Goal: Information Seeking & Learning: Check status

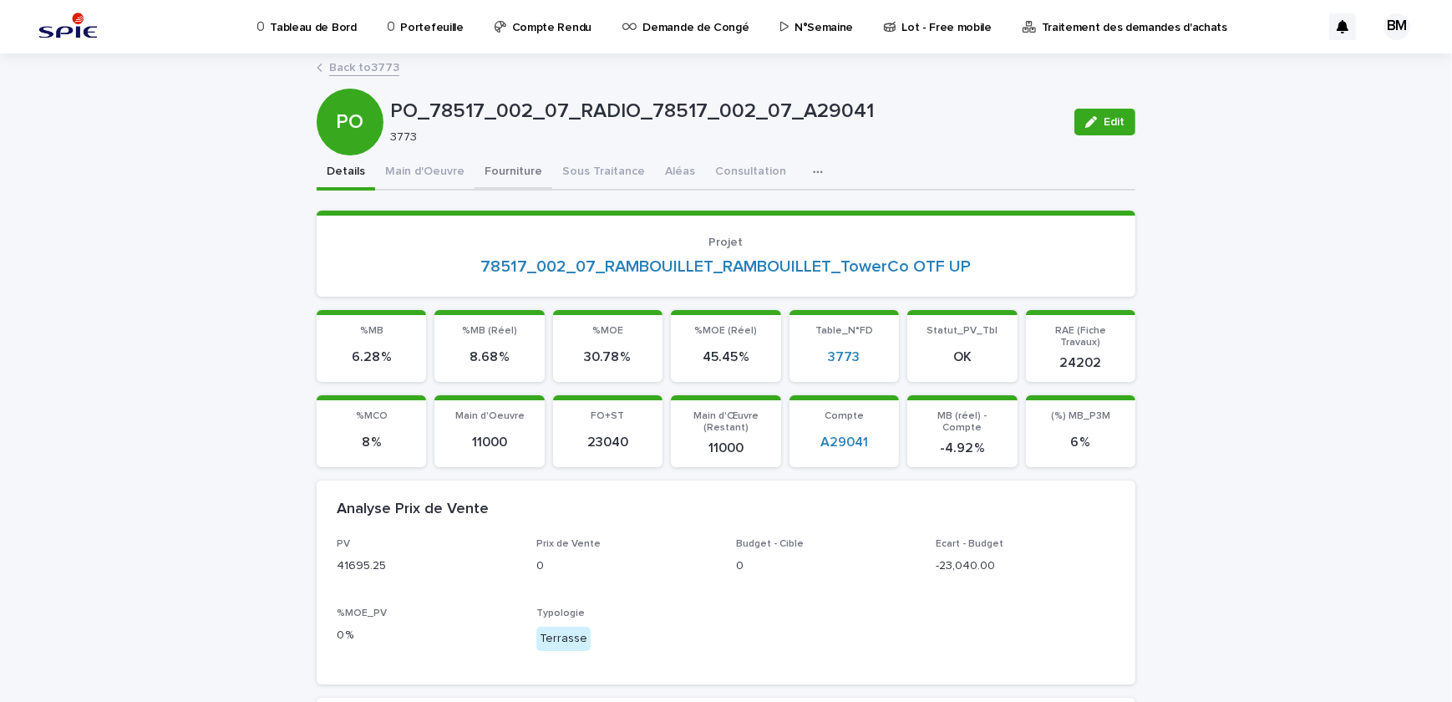
click at [493, 176] on button "Fourniture" at bounding box center [514, 172] width 78 height 35
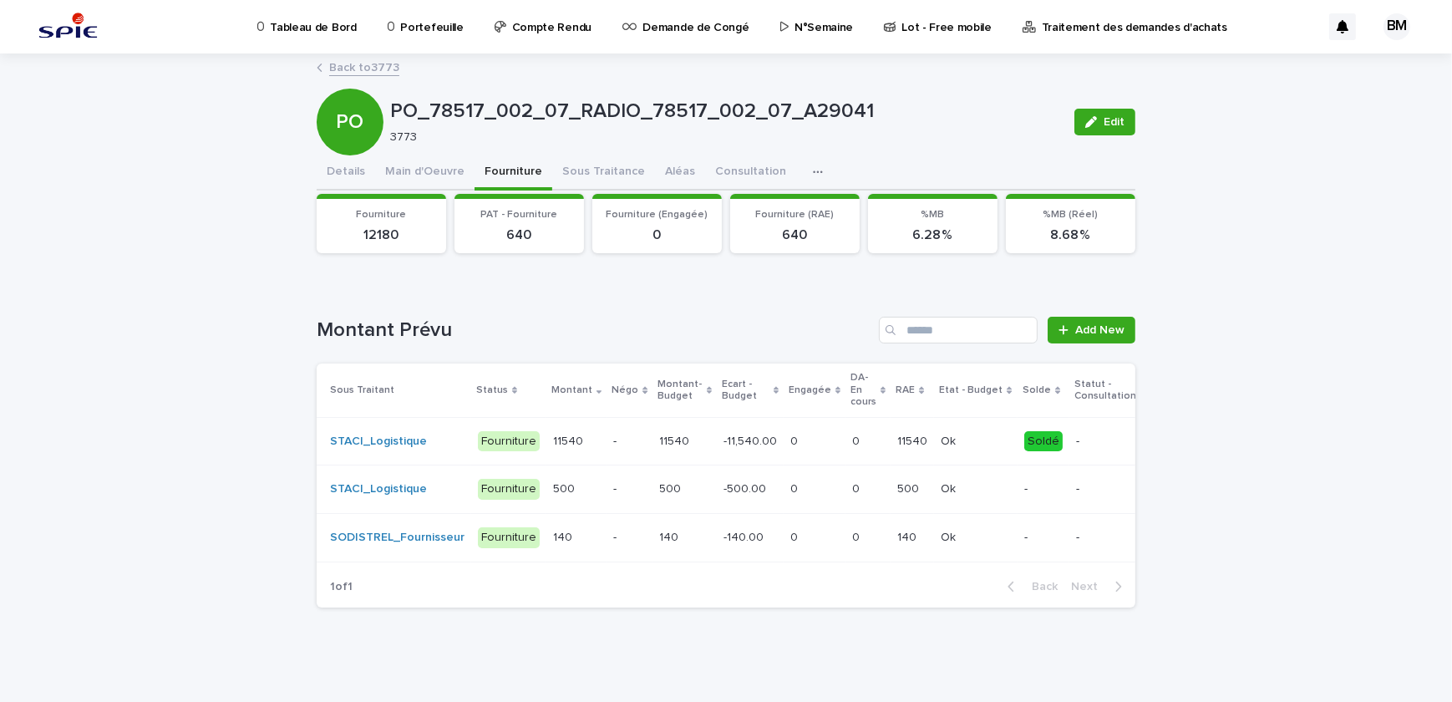
click at [749, 436] on p "-11,540.00" at bounding box center [751, 440] width 57 height 18
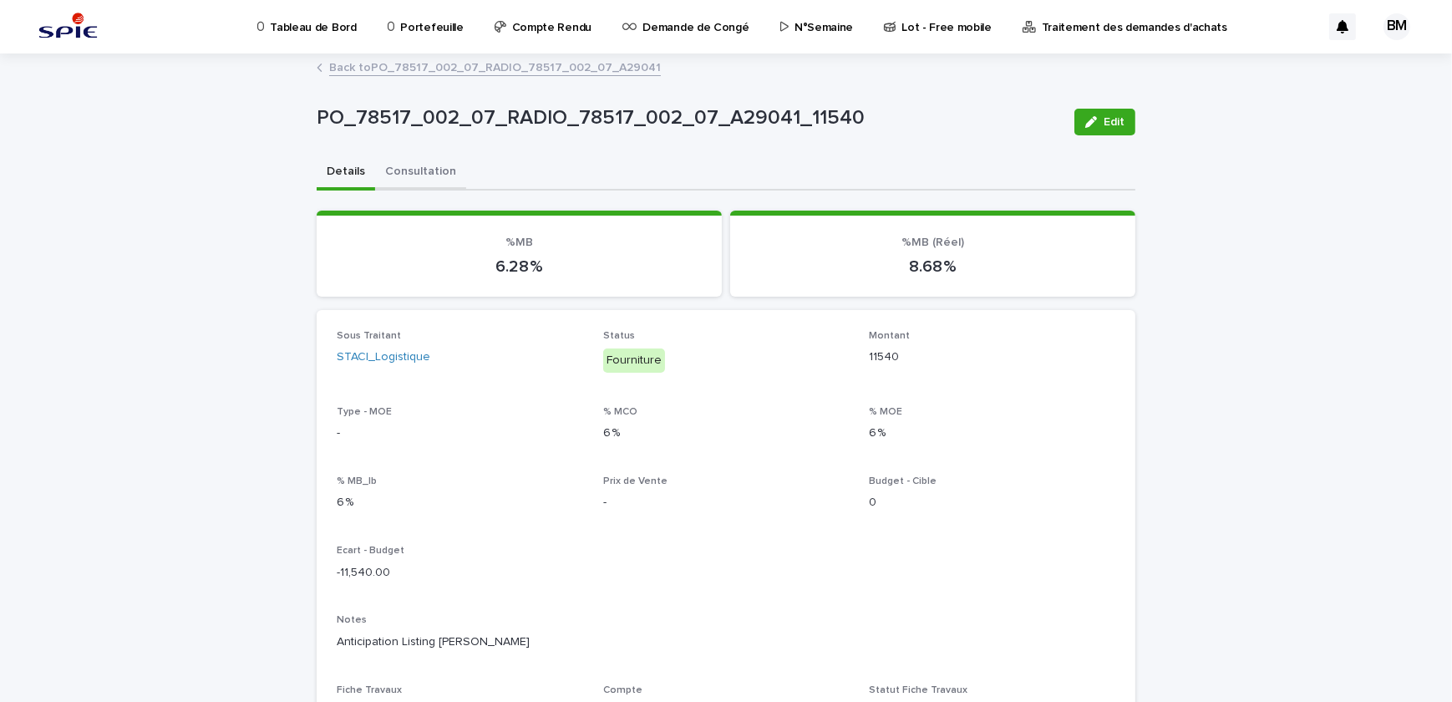
click at [418, 160] on button "Consultation" at bounding box center [420, 172] width 91 height 35
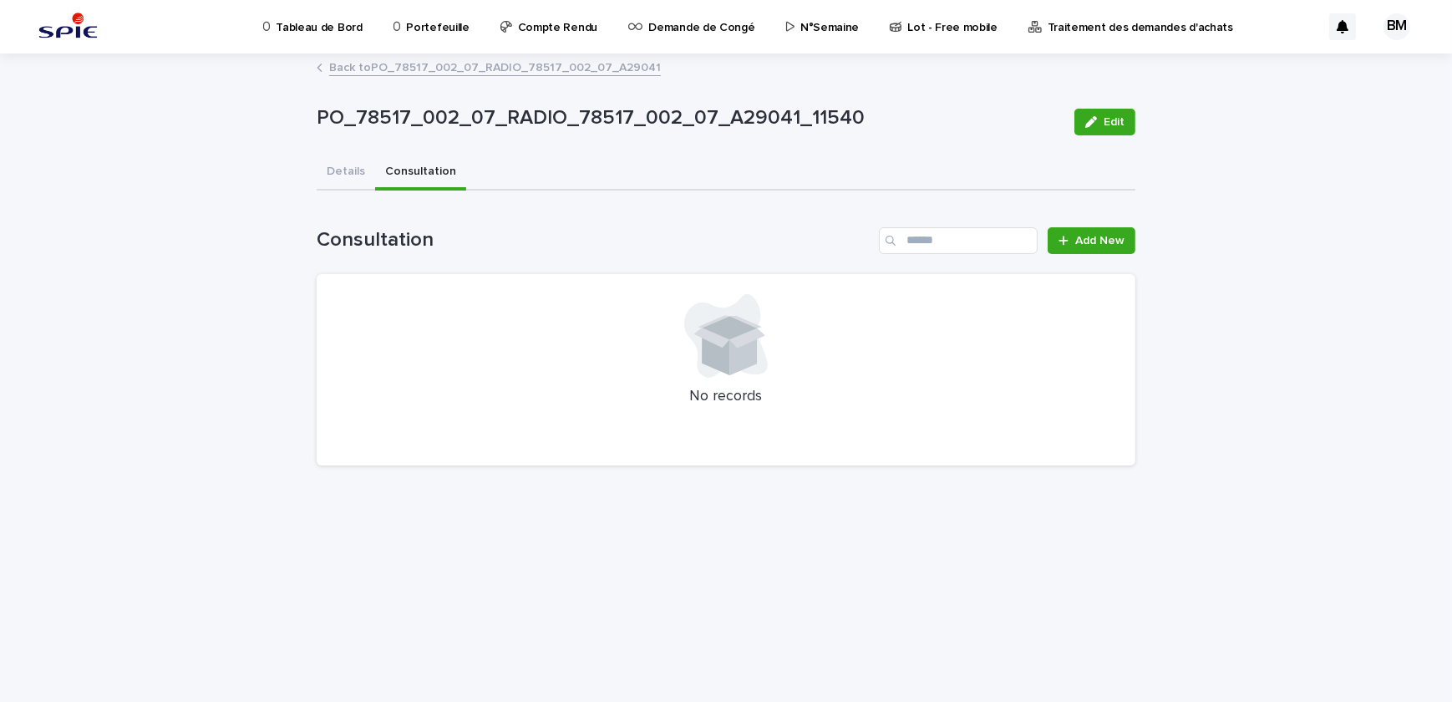
click at [408, 71] on link "Back to PO_78517_002_07_RADIO_78517_002_07_A29041" at bounding box center [495, 66] width 332 height 19
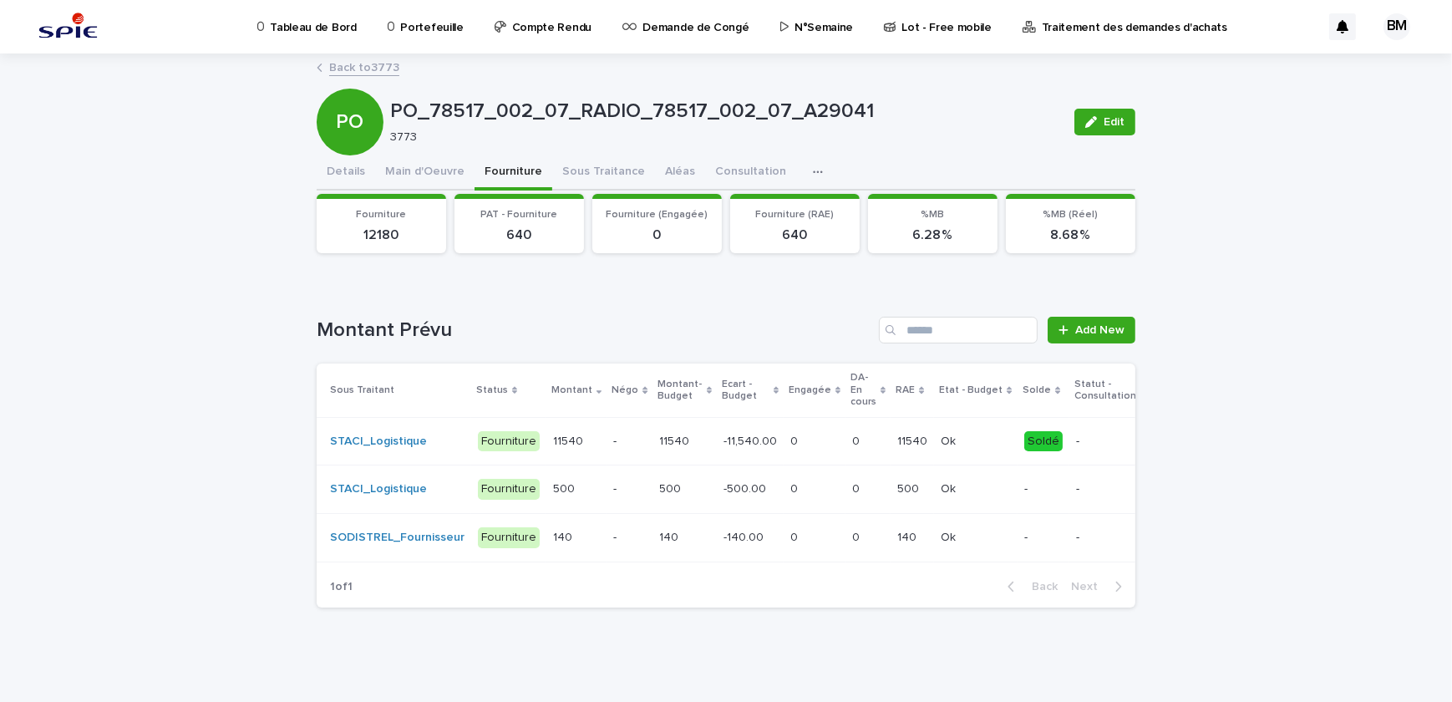
click at [359, 64] on link "Back to 3773" at bounding box center [364, 66] width 70 height 19
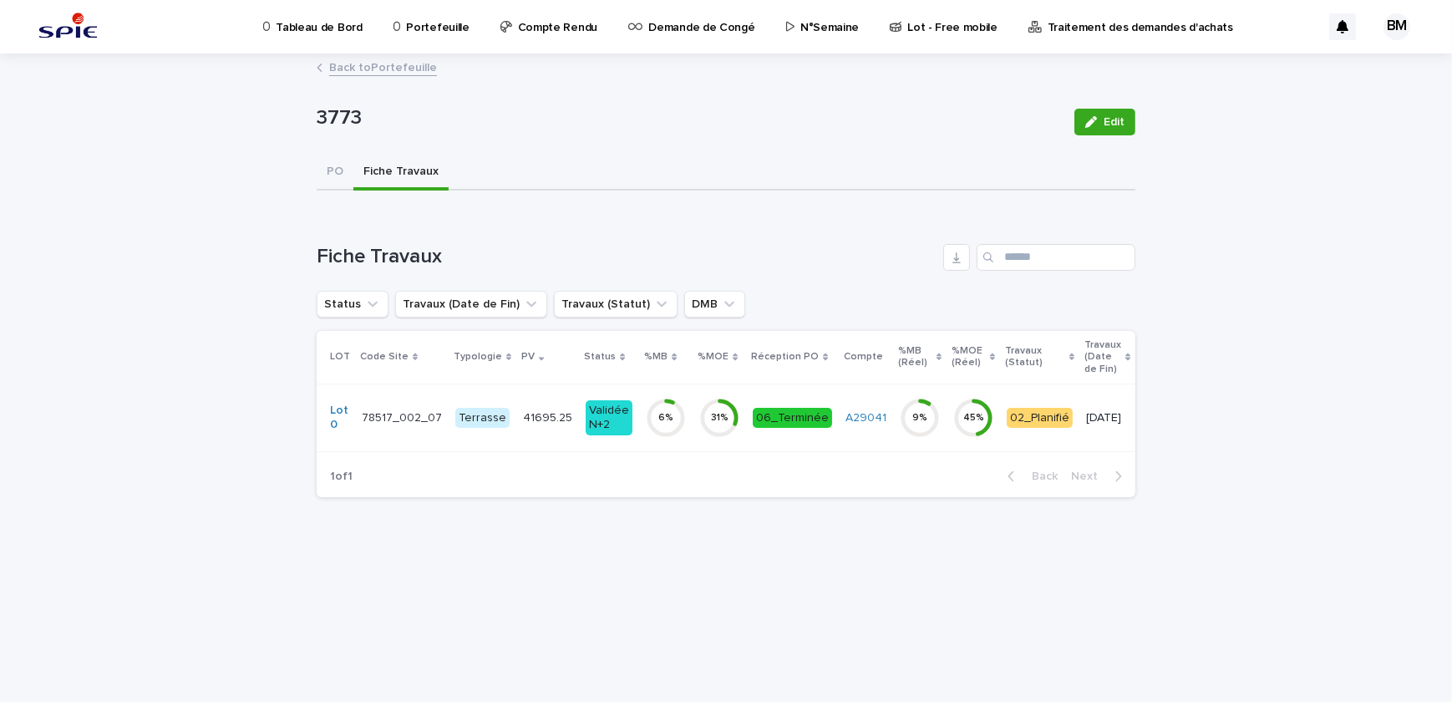
click at [340, 71] on link "Back to Portefeuille" at bounding box center [383, 66] width 108 height 19
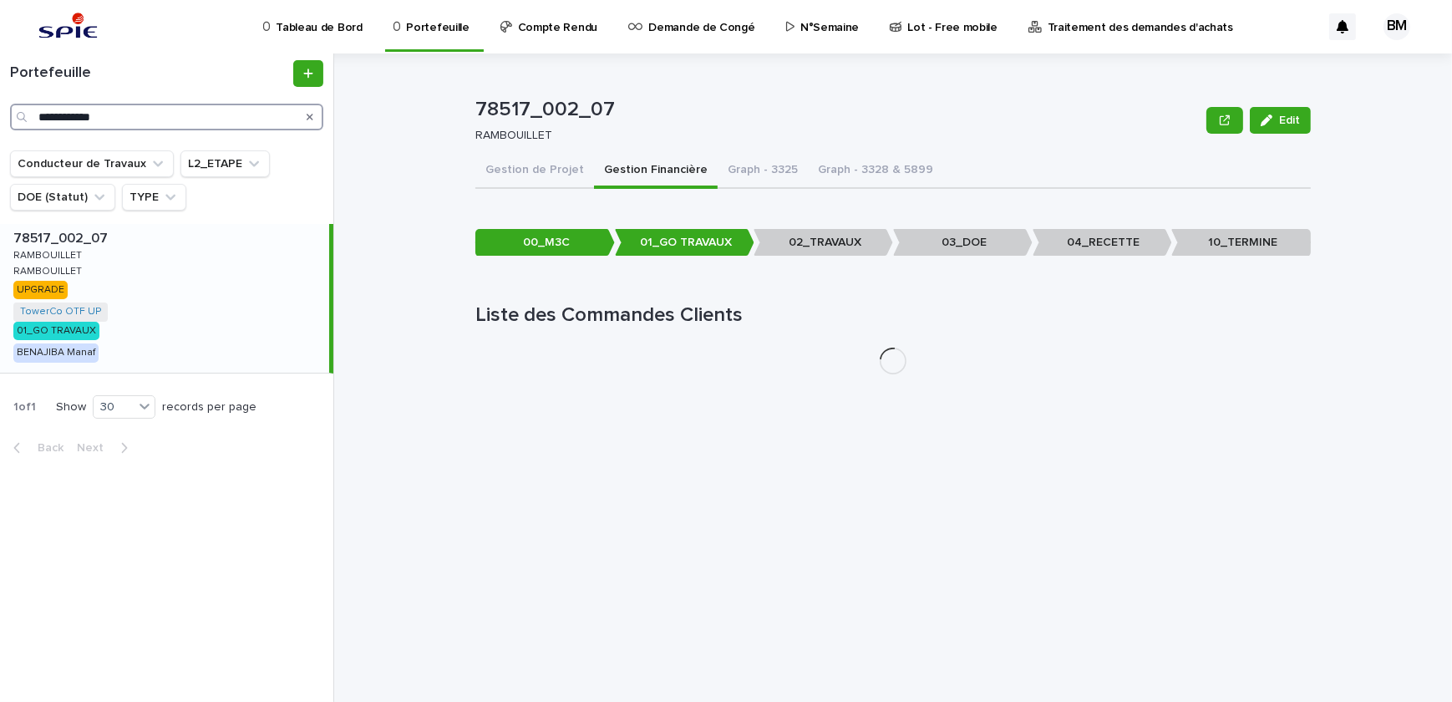
click at [223, 114] on input "**********" at bounding box center [166, 117] width 313 height 27
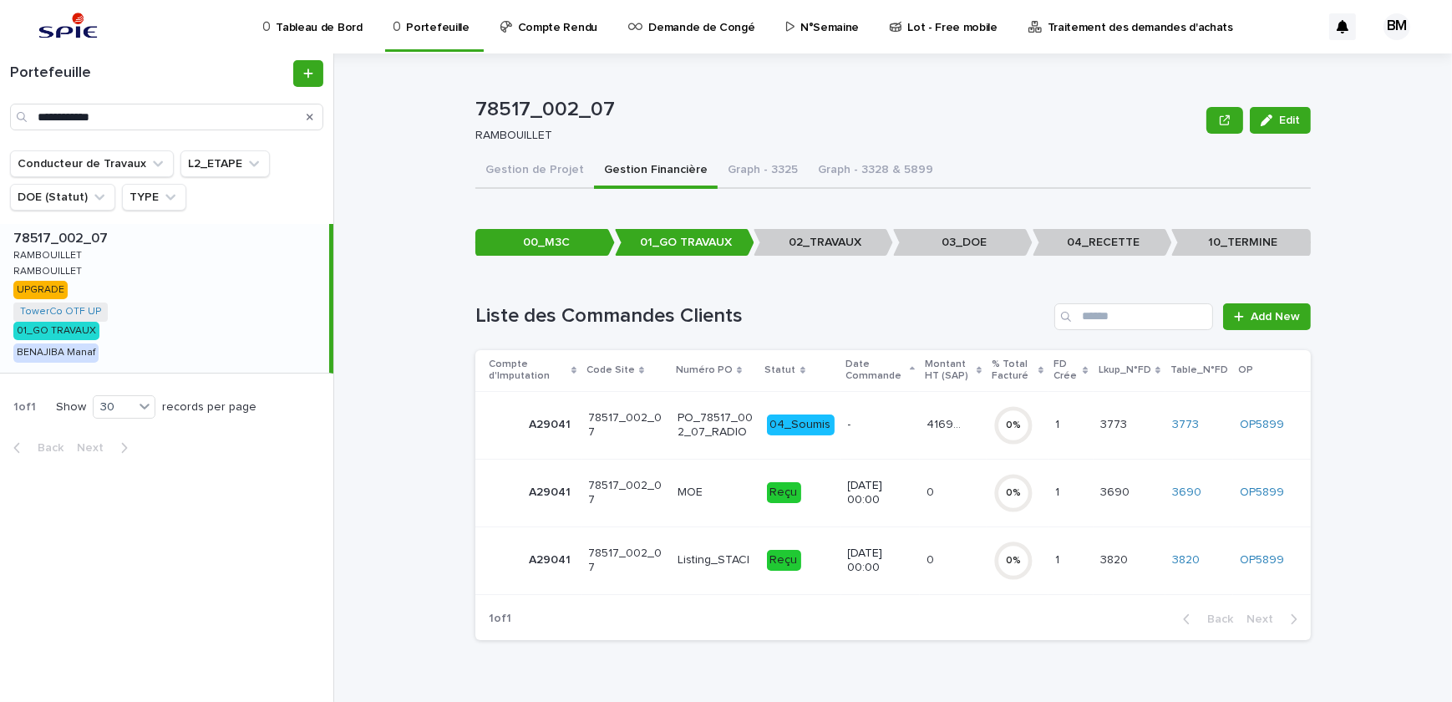
click at [310, 117] on icon "Search" at bounding box center [310, 117] width 7 height 7
click at [254, 119] on input "Search" at bounding box center [166, 117] width 313 height 27
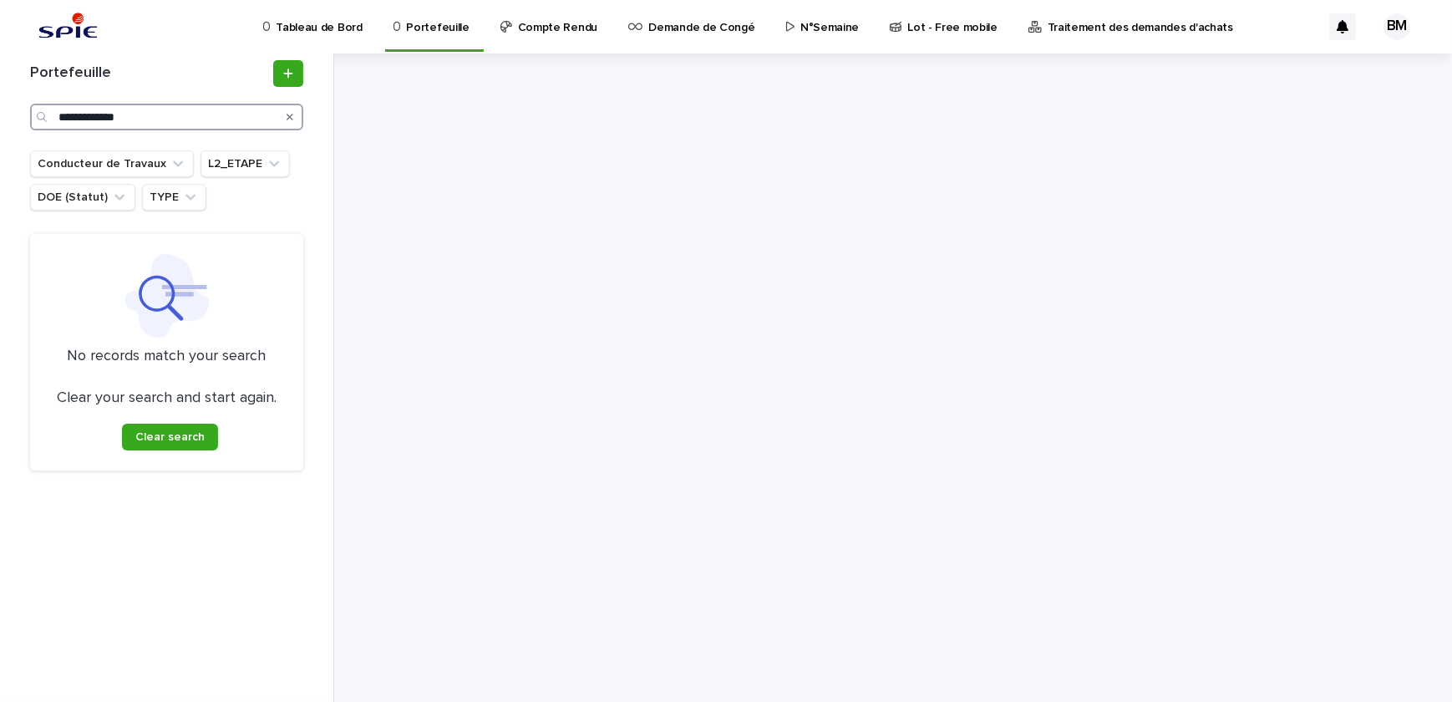
drag, startPoint x: 91, startPoint y: 117, endPoint x: -25, endPoint y: 104, distance: 116.8
click at [0, 104] on html "**********" at bounding box center [726, 351] width 1452 height 702
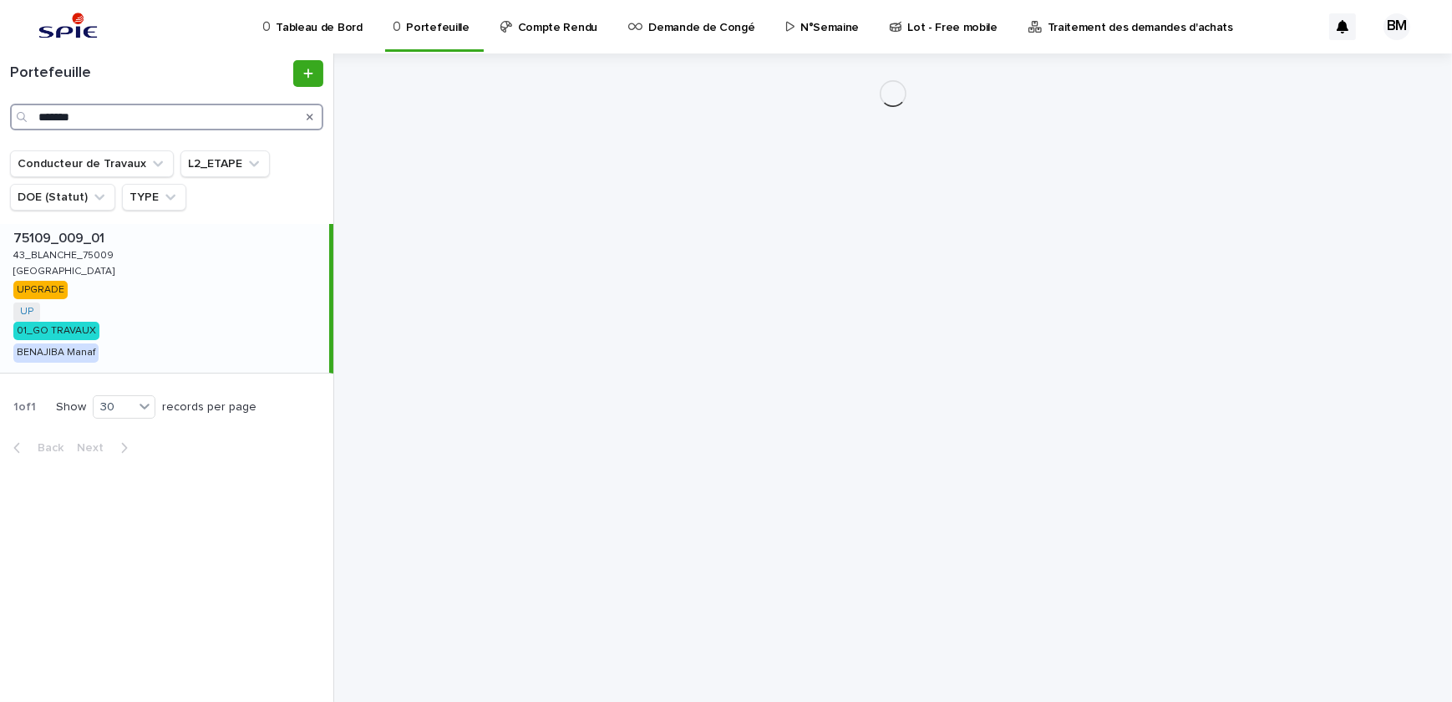
type input "*******"
click at [185, 314] on div "75109_009_01 75109_009_01 43_BLANCHE_75009 [GEOGRAPHIC_DATA] UP + 0 01_GO TRAVA…" at bounding box center [164, 298] width 329 height 149
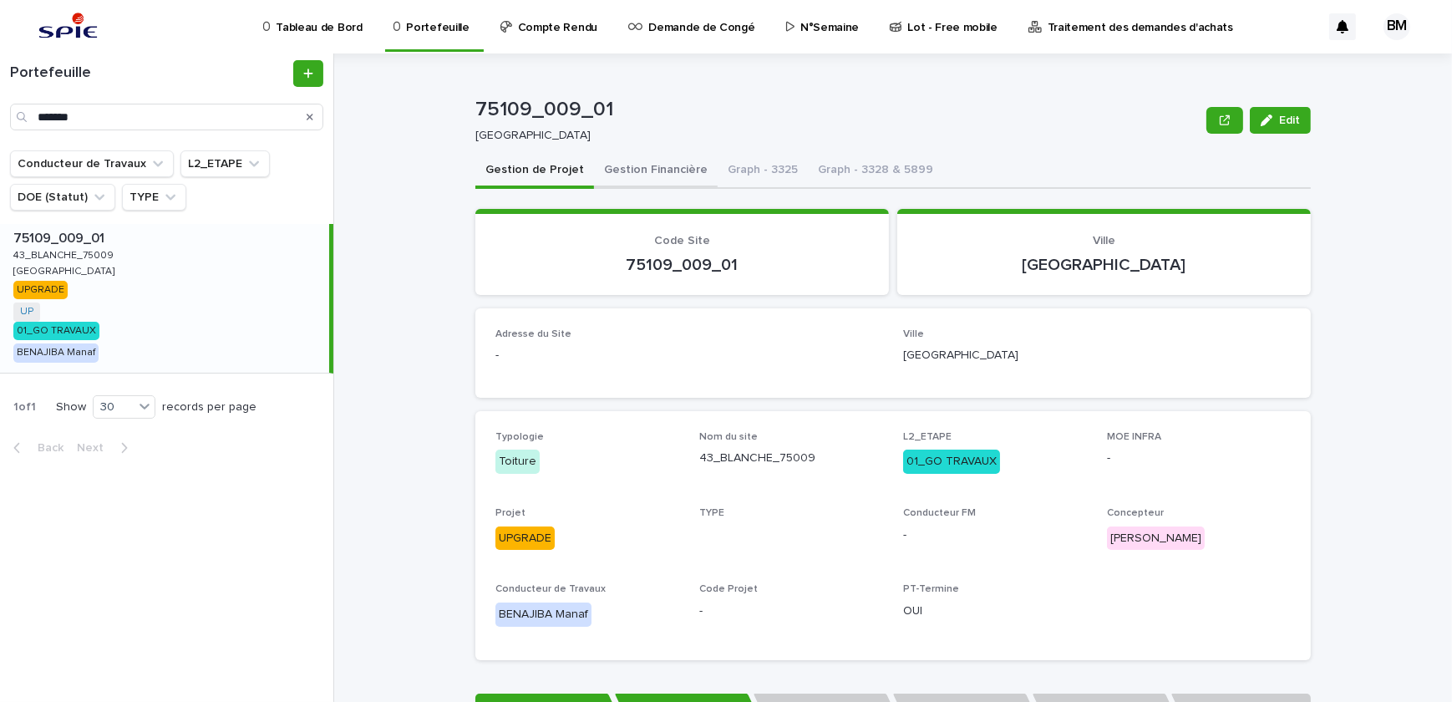
click at [643, 180] on button "Gestion Financière" at bounding box center [656, 171] width 124 height 35
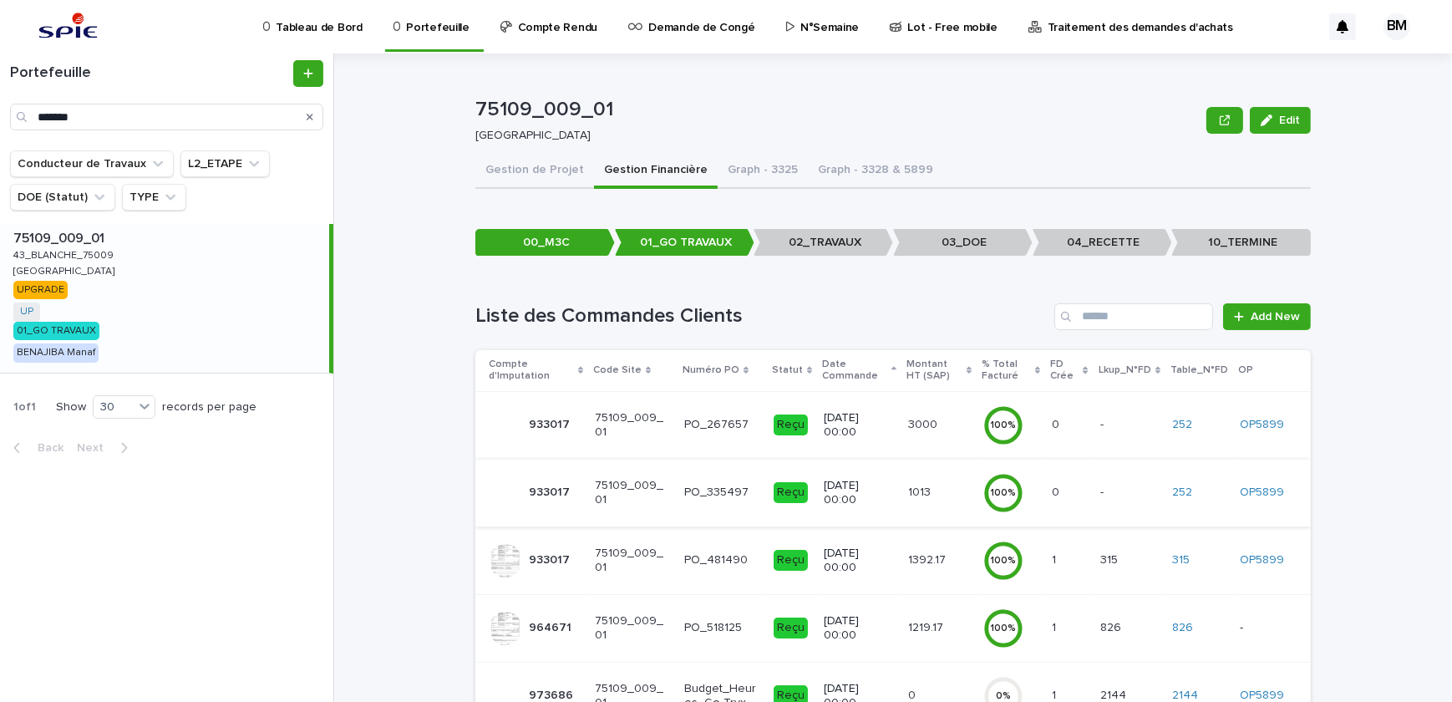
scroll to position [312, 0]
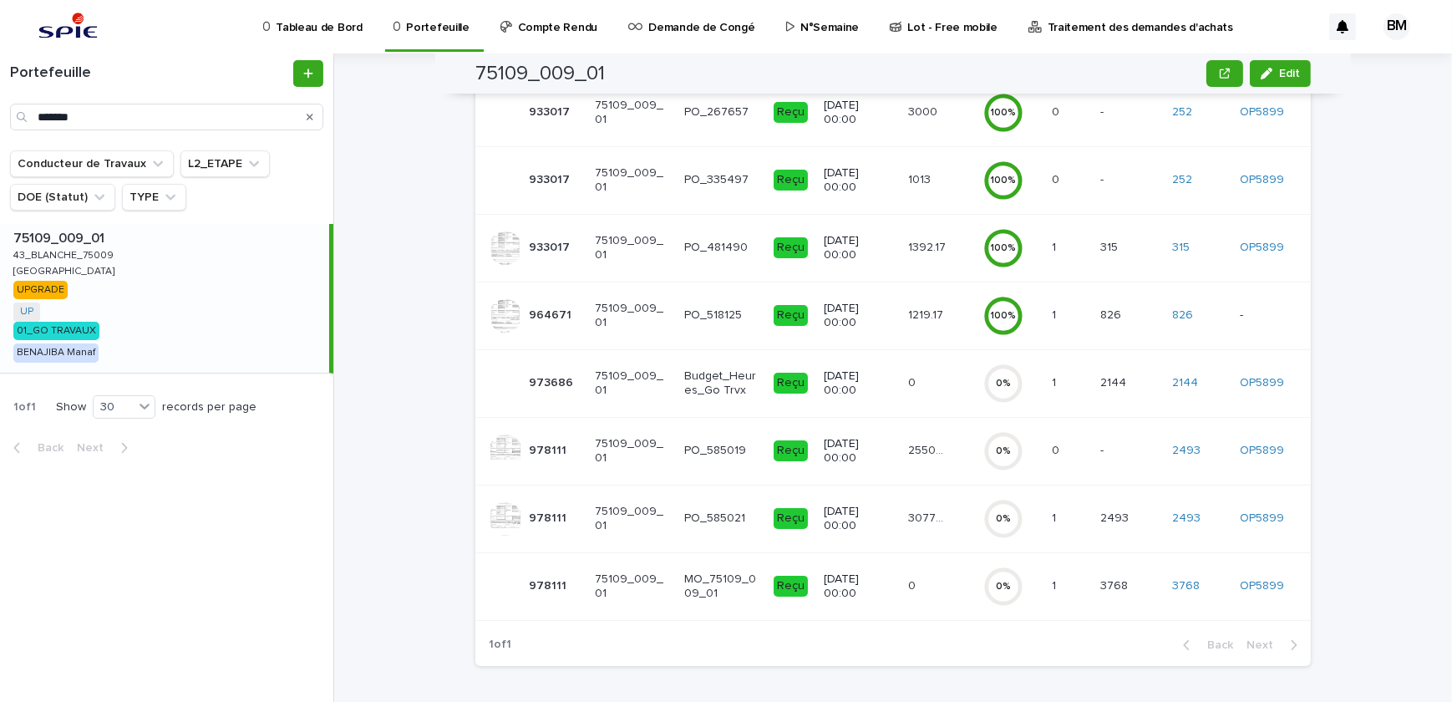
click at [957, 510] on div "30778.89 30778.89" at bounding box center [939, 519] width 62 height 28
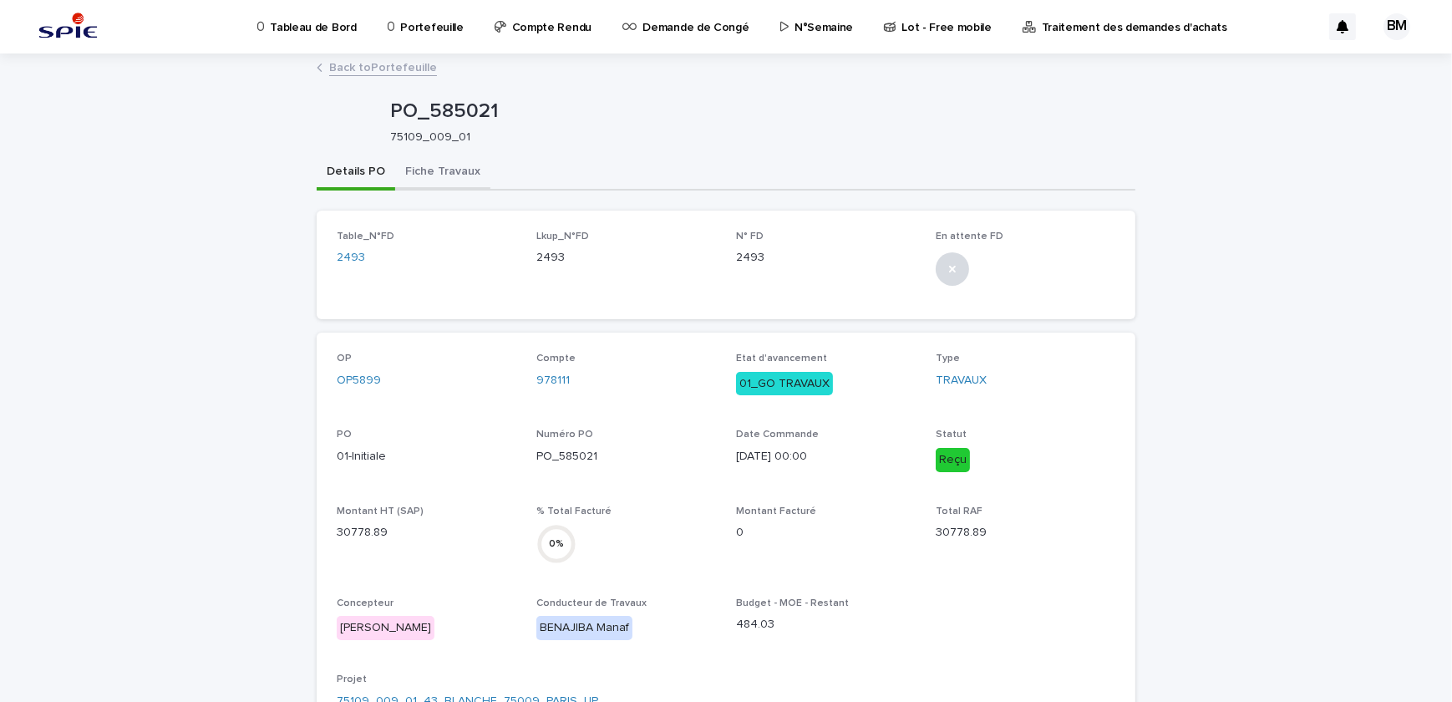
click at [404, 173] on button "Fiche Travaux" at bounding box center [442, 172] width 95 height 35
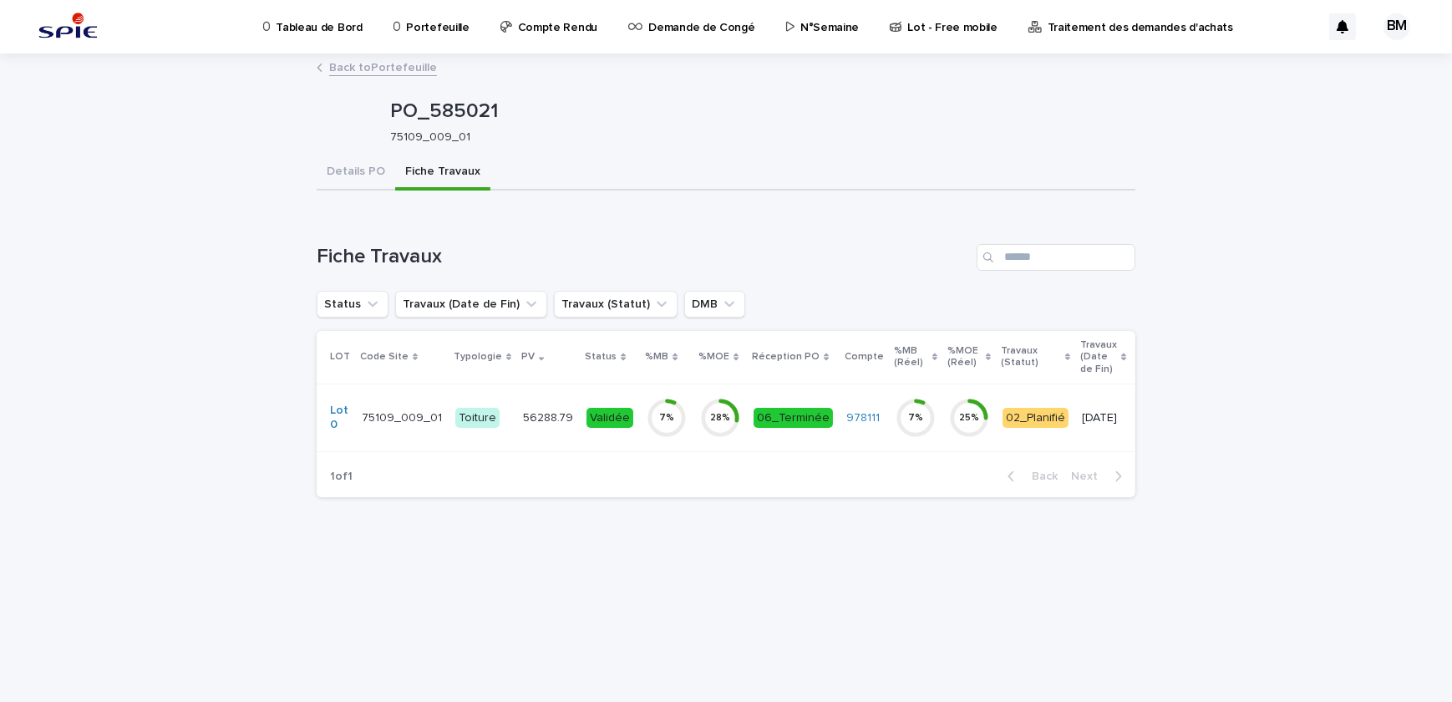
click at [531, 422] on p "56288.79" at bounding box center [549, 417] width 53 height 18
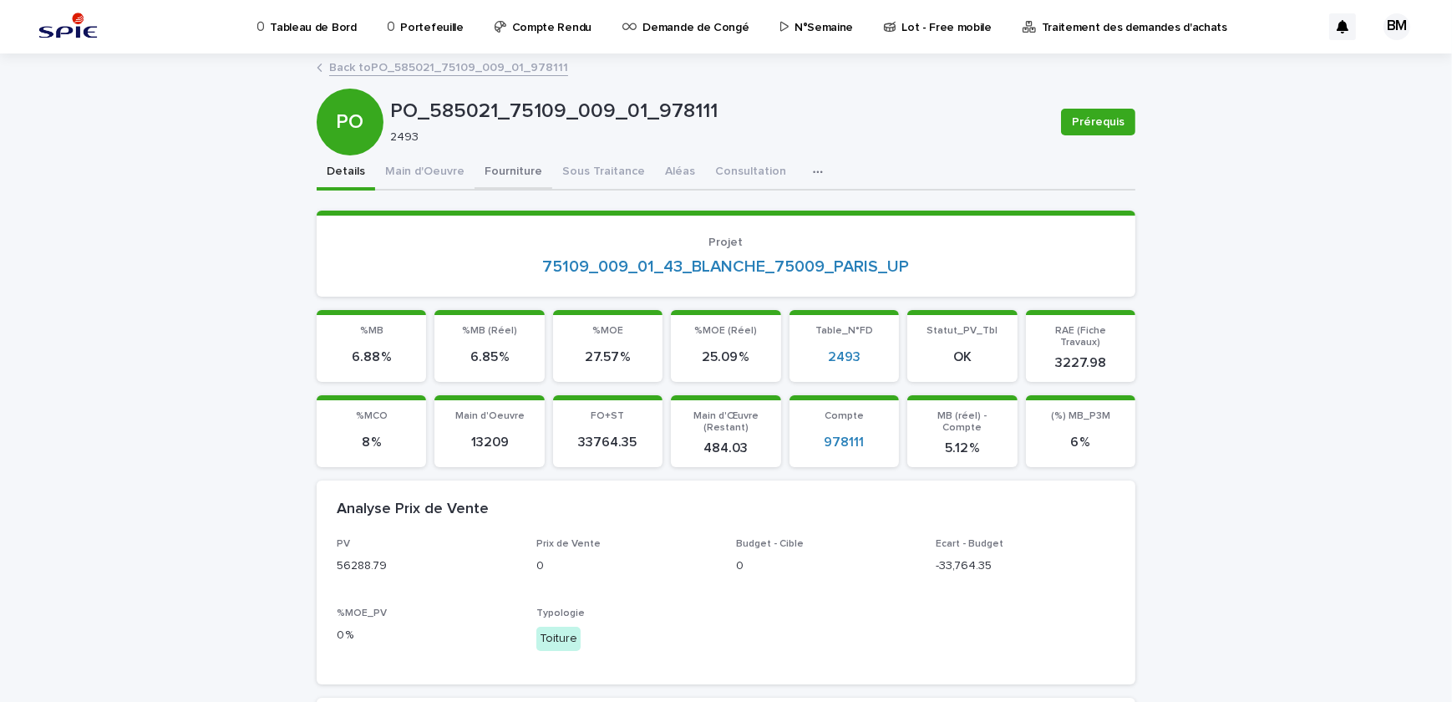
click at [485, 175] on button "Fourniture" at bounding box center [514, 172] width 78 height 35
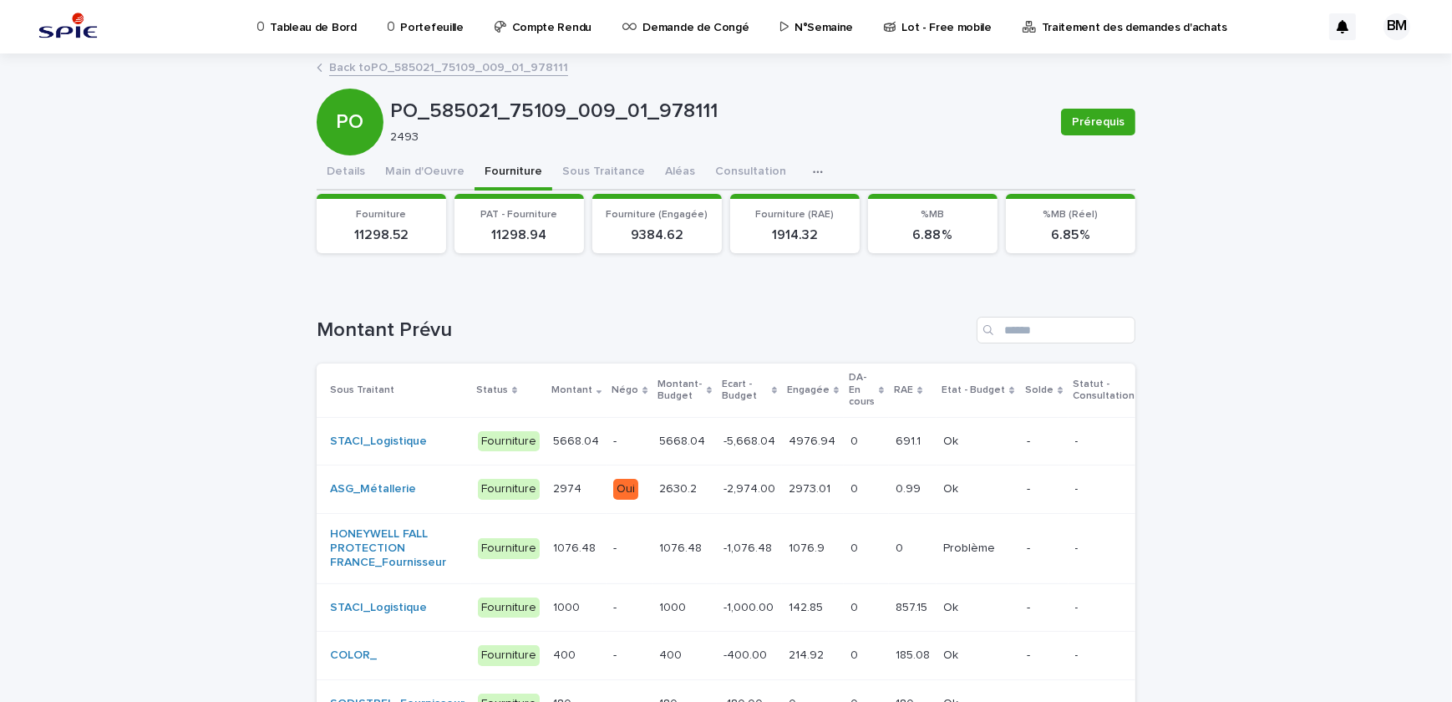
click at [613, 444] on p "-" at bounding box center [629, 441] width 33 height 14
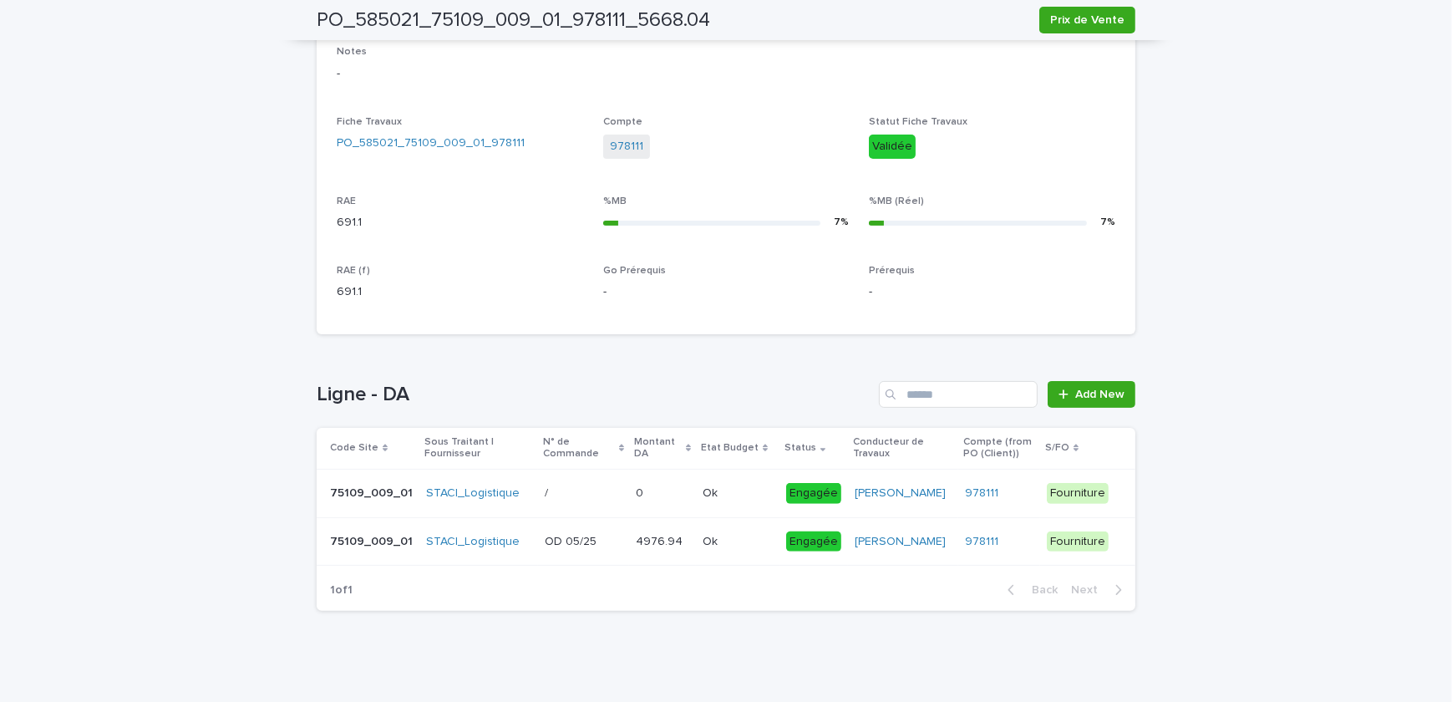
scroll to position [572, 0]
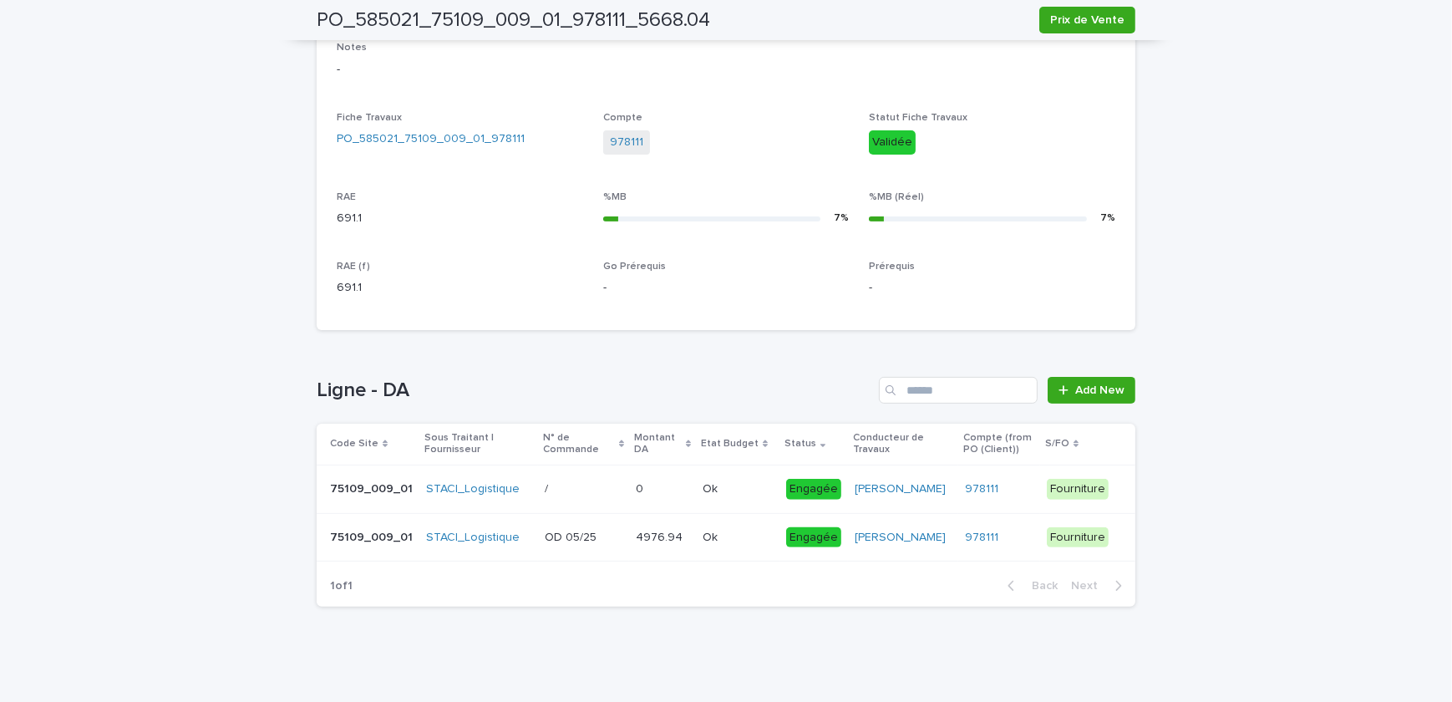
click at [749, 535] on p at bounding box center [738, 538] width 70 height 14
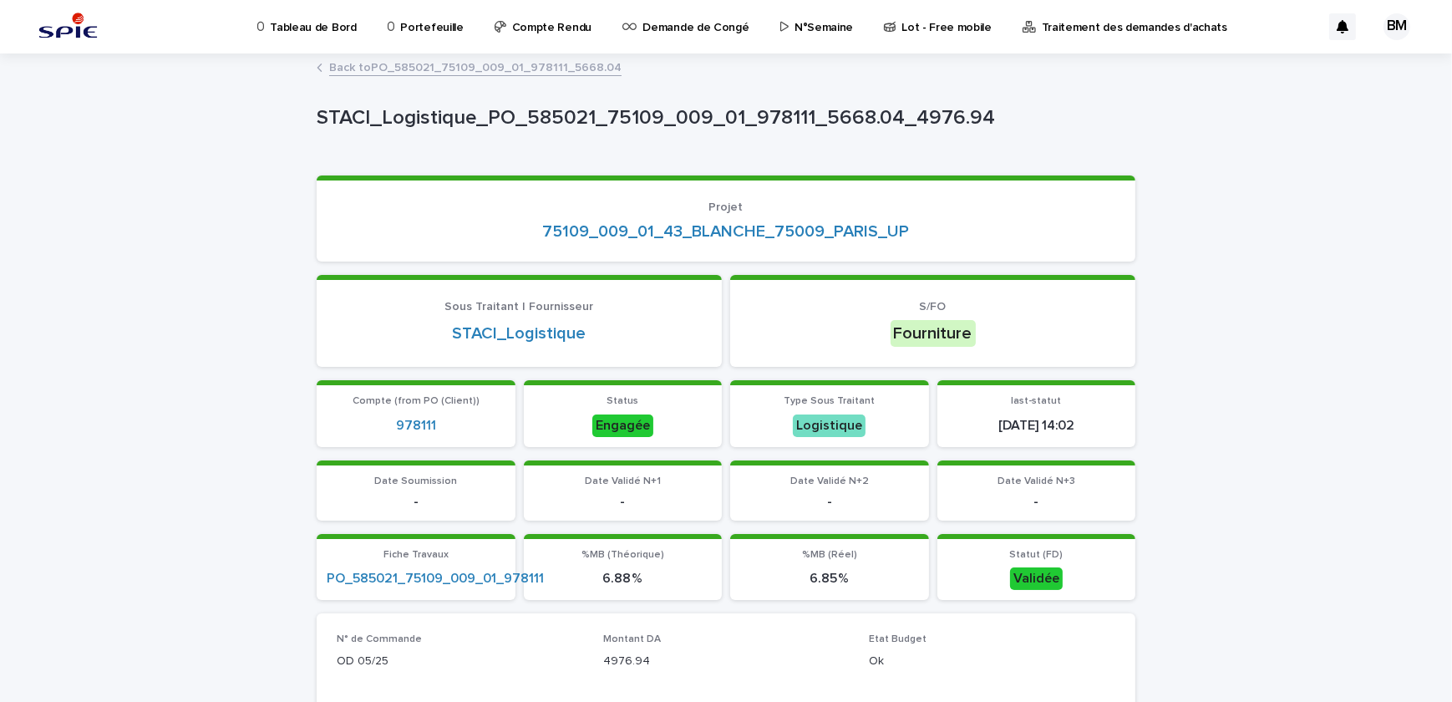
click at [511, 74] on link "Back to PO_585021_75109_009_01_978111_5668.04" at bounding box center [475, 66] width 292 height 19
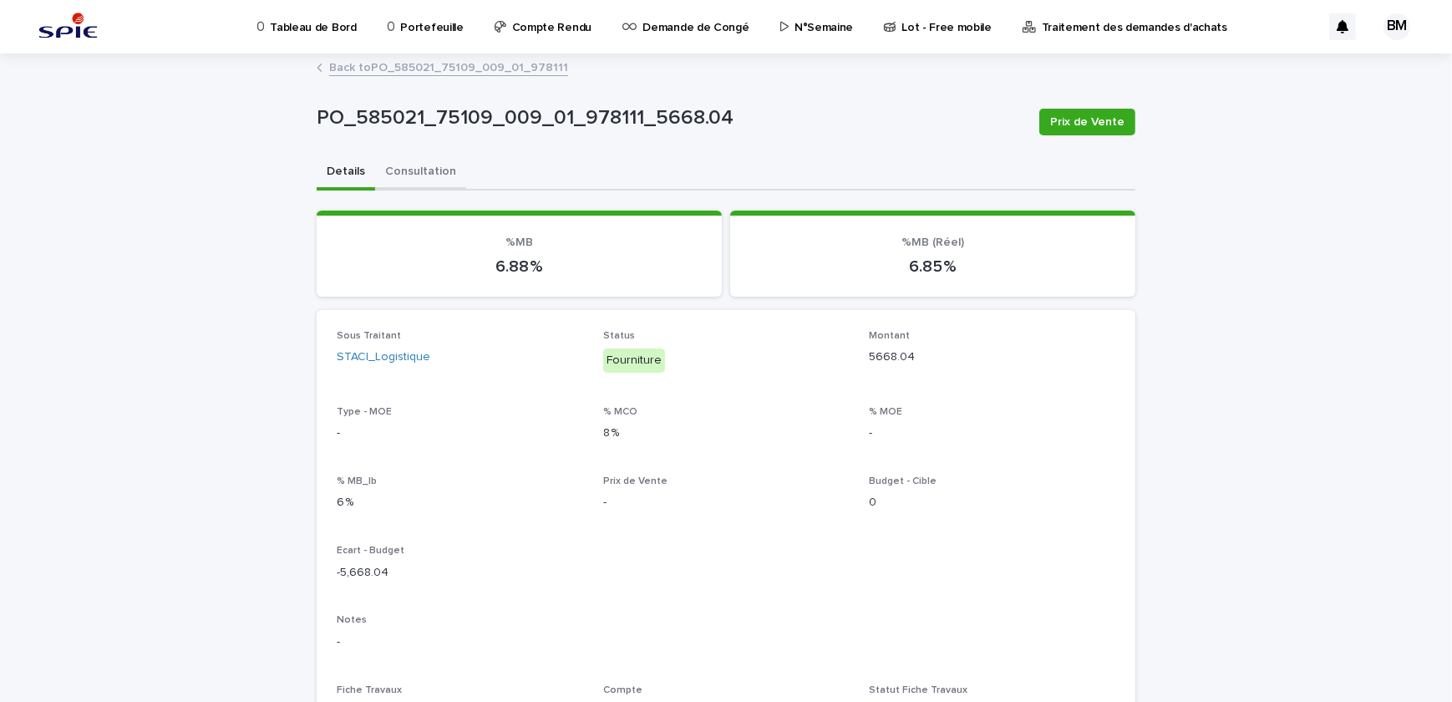
click at [415, 169] on button "Consultation" at bounding box center [420, 172] width 91 height 35
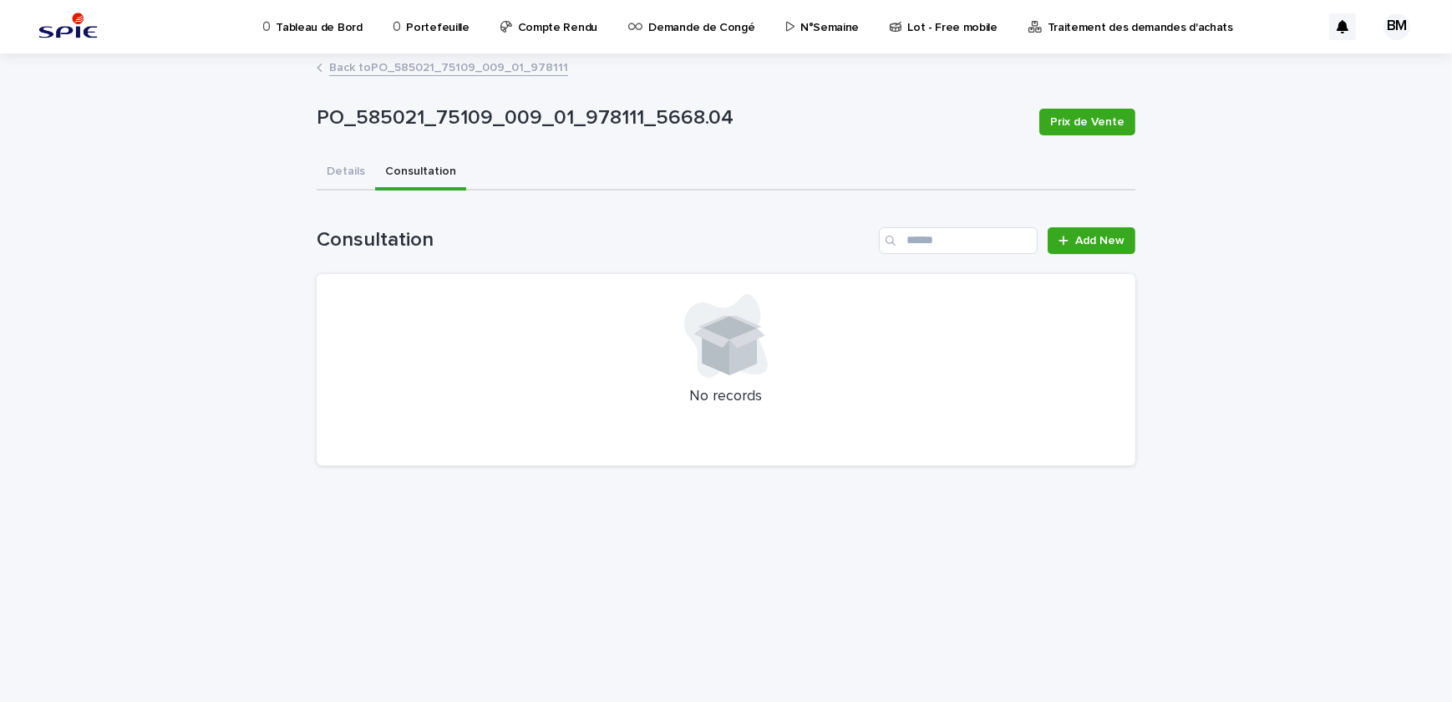
click at [413, 70] on link "Back to PO_585021_75109_009_01_978111" at bounding box center [448, 66] width 239 height 19
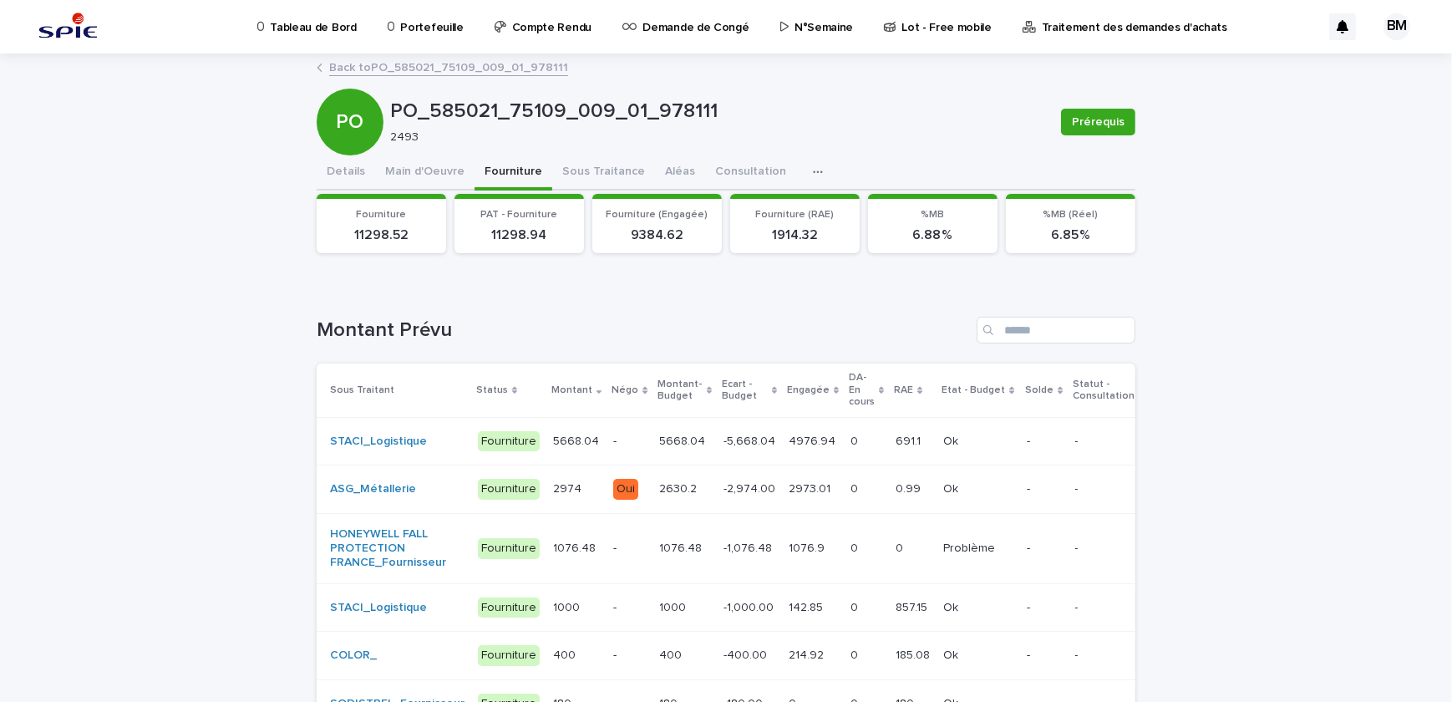
click at [613, 445] on p "-" at bounding box center [629, 441] width 33 height 14
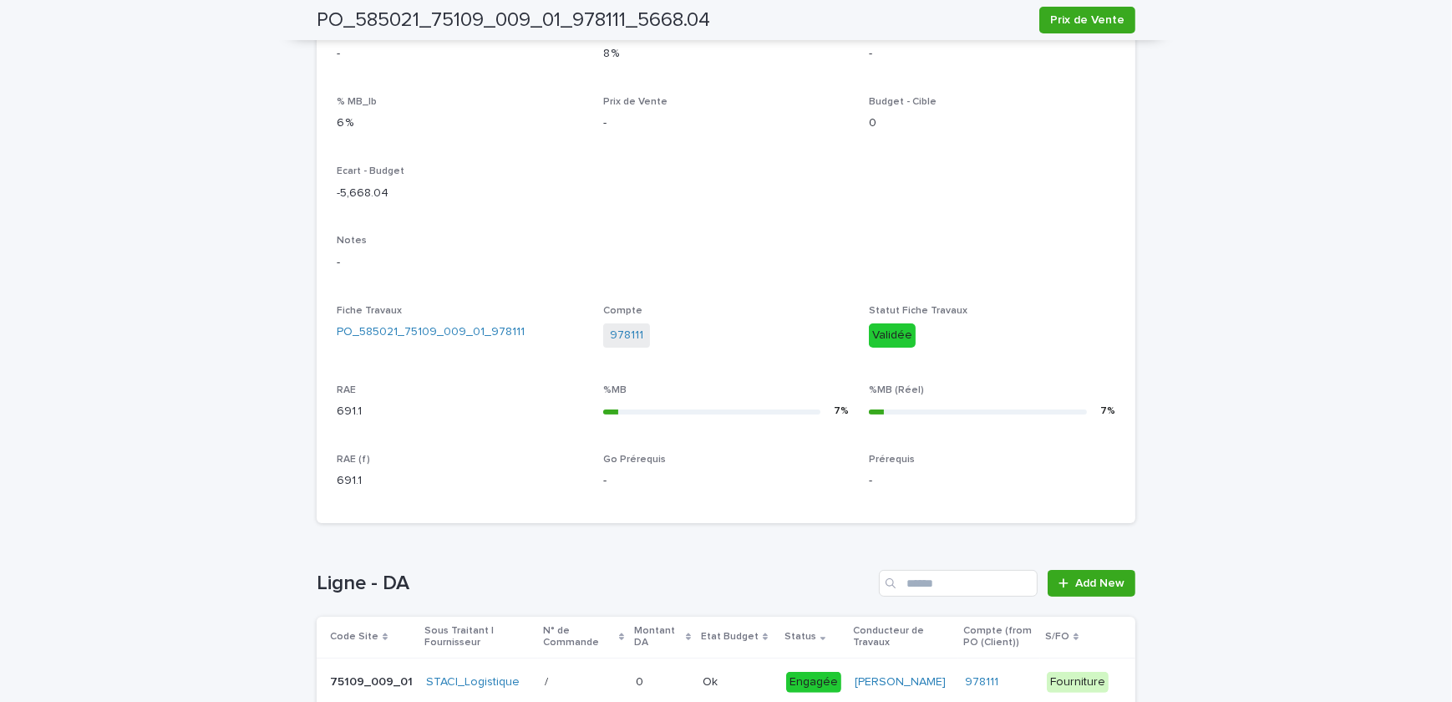
scroll to position [572, 0]
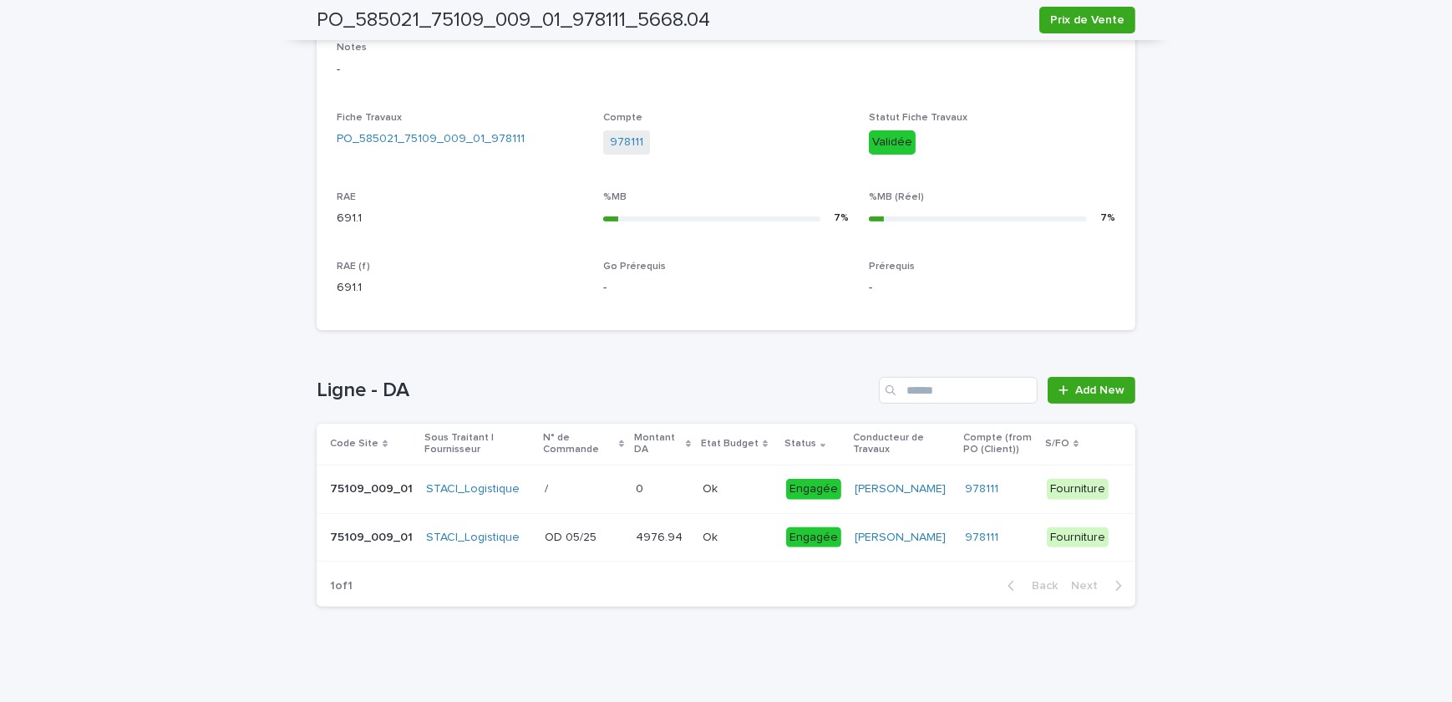
click at [607, 475] on div "/ /" at bounding box center [584, 489] width 78 height 28
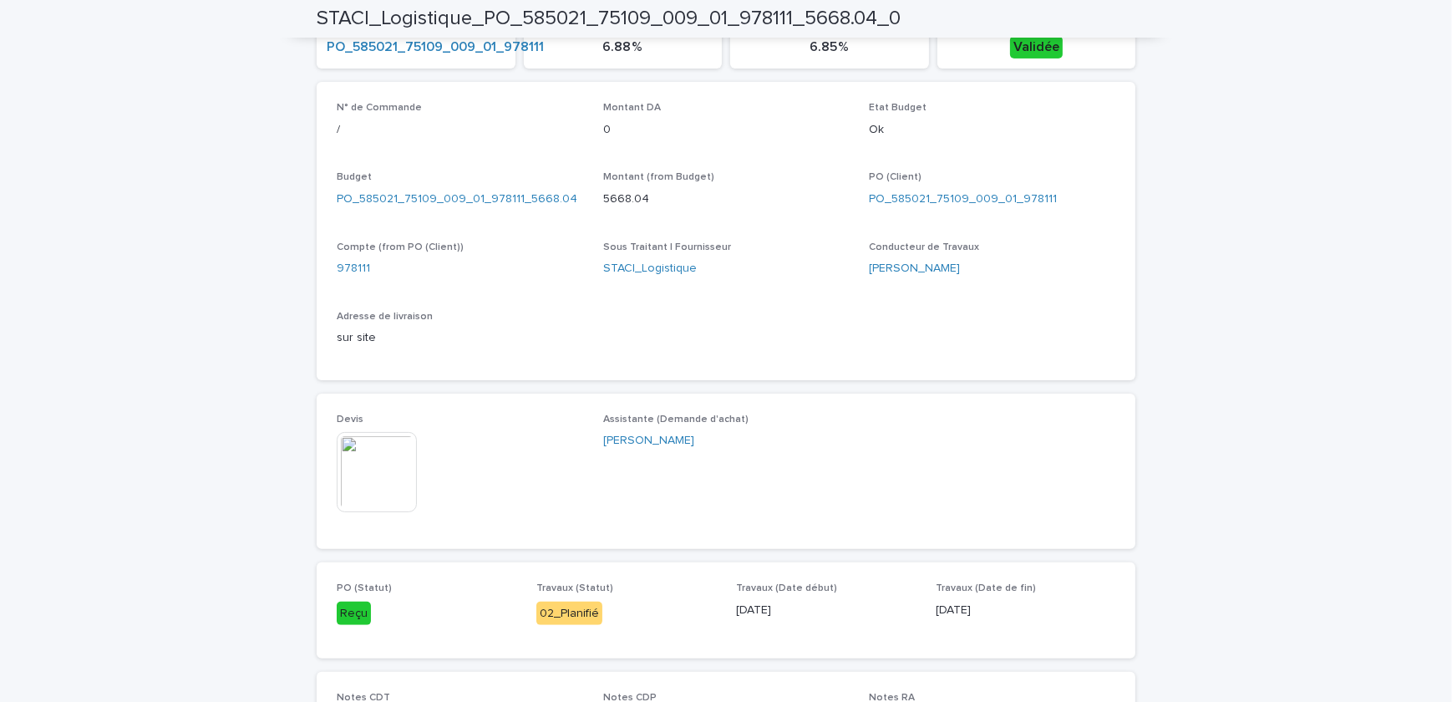
scroll to position [835, 0]
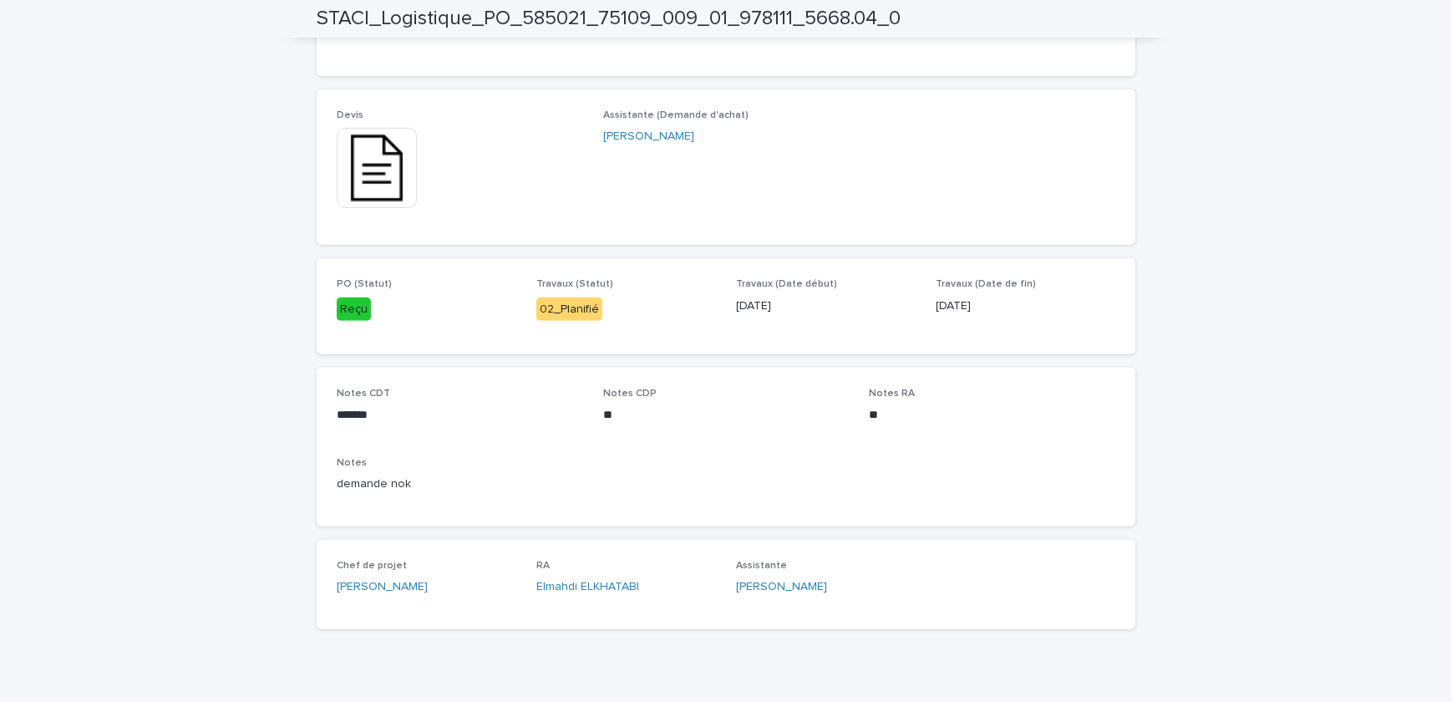
click at [397, 175] on img at bounding box center [377, 168] width 80 height 80
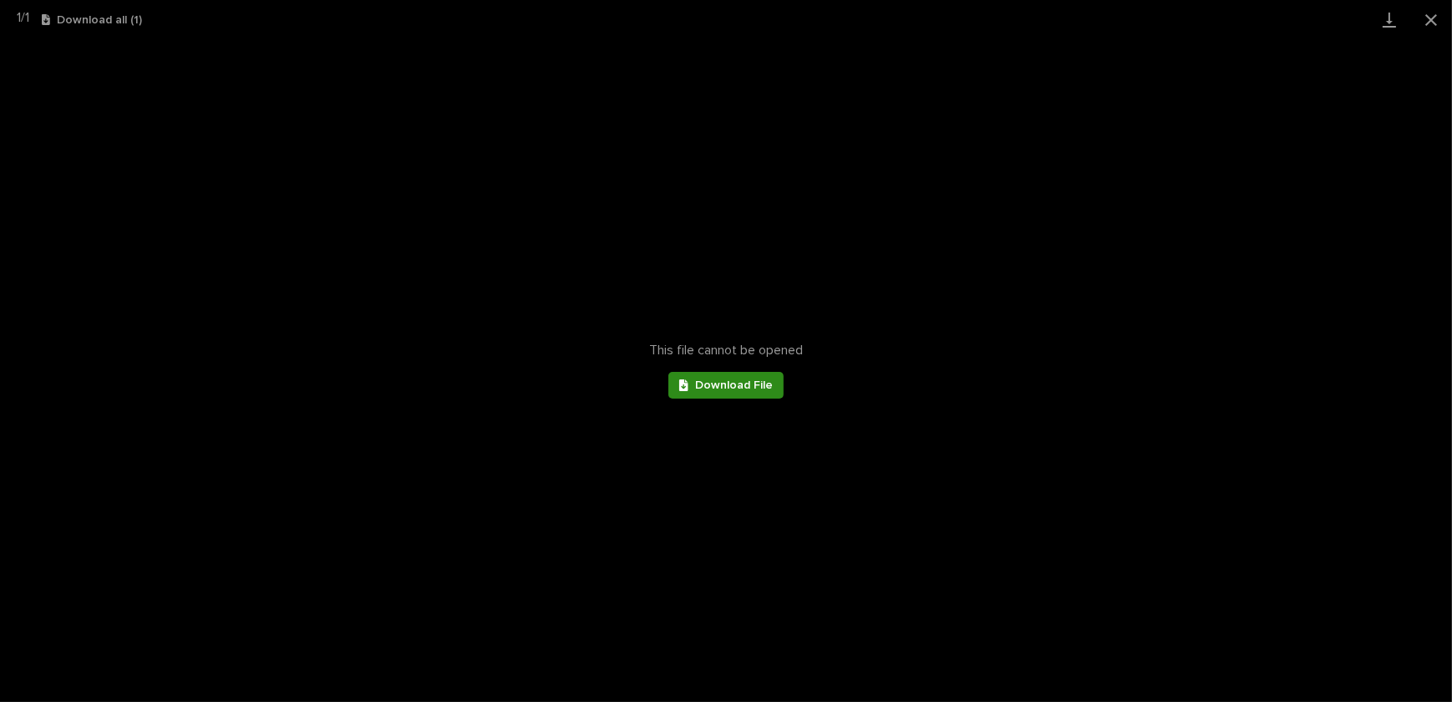
click at [713, 383] on span "Download File" at bounding box center [734, 385] width 78 height 12
click at [1094, 293] on div "This file cannot be opened Download File" at bounding box center [726, 370] width 1452 height 663
click at [1431, 22] on button "Close gallery" at bounding box center [1431, 19] width 42 height 39
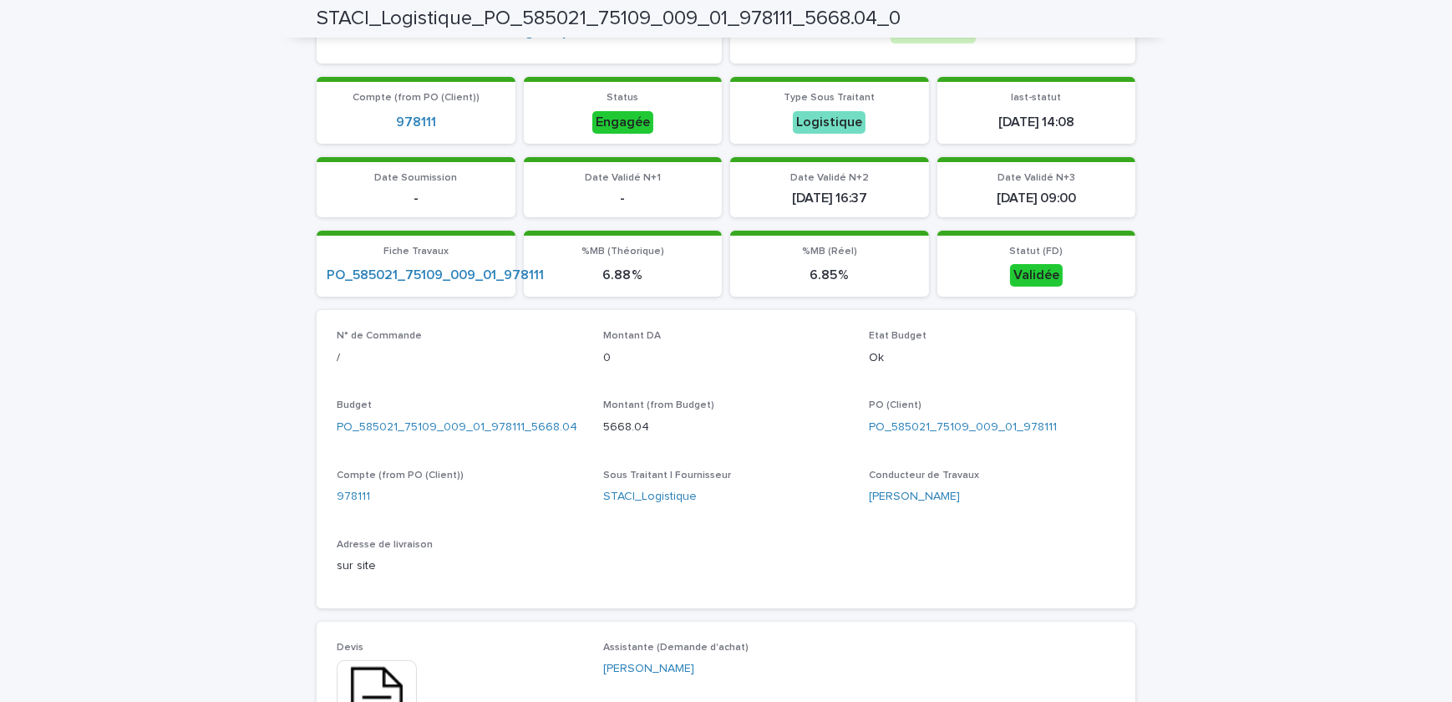
scroll to position [0, 0]
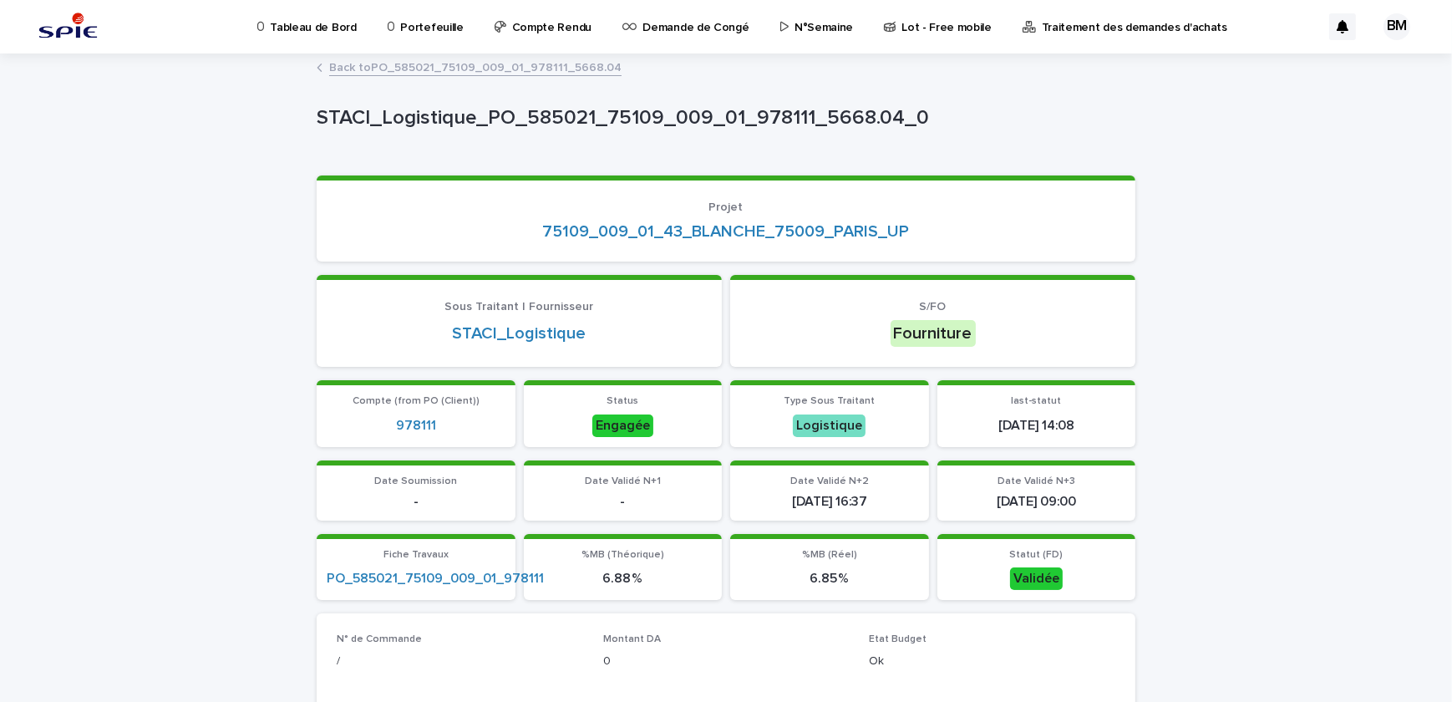
click at [532, 70] on link "Back to PO_585021_75109_009_01_978111_5668.04" at bounding box center [475, 66] width 292 height 19
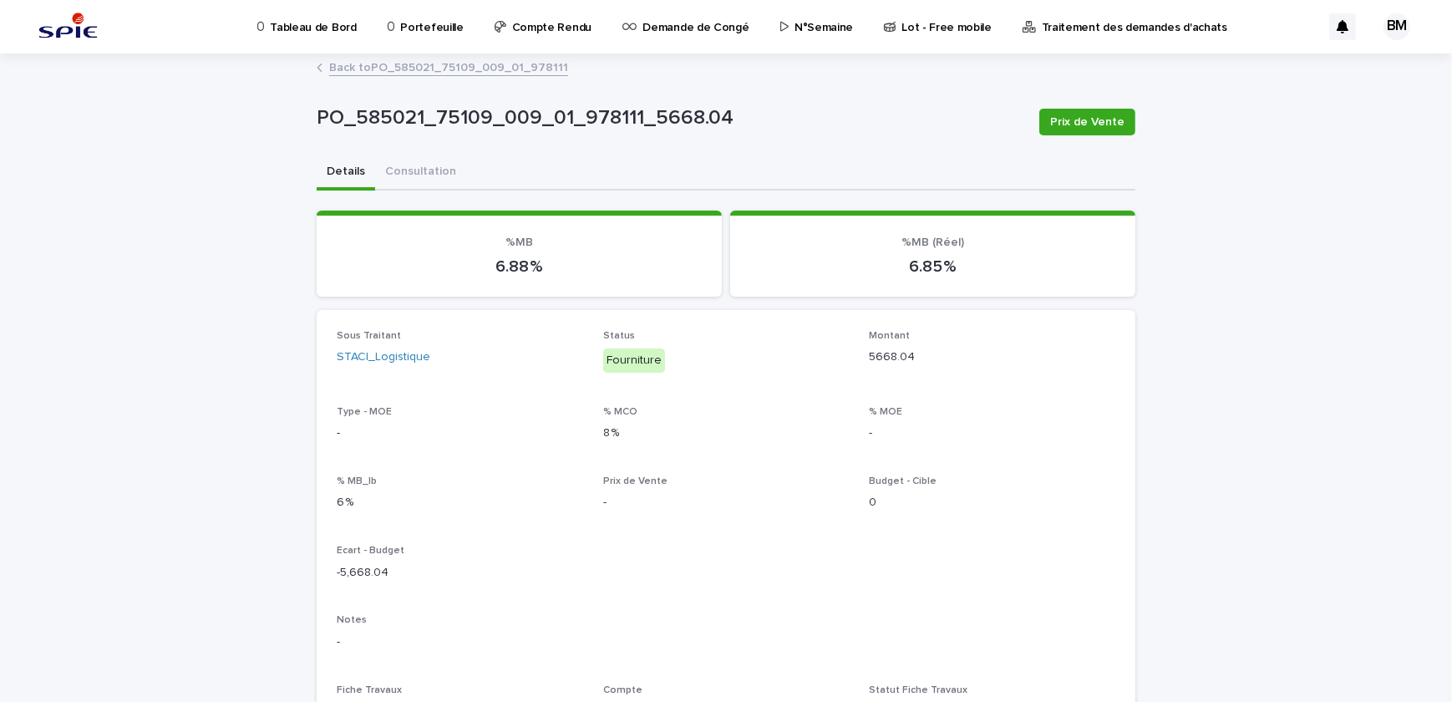
click at [532, 70] on link "Back to PO_585021_75109_009_01_978111" at bounding box center [448, 66] width 239 height 19
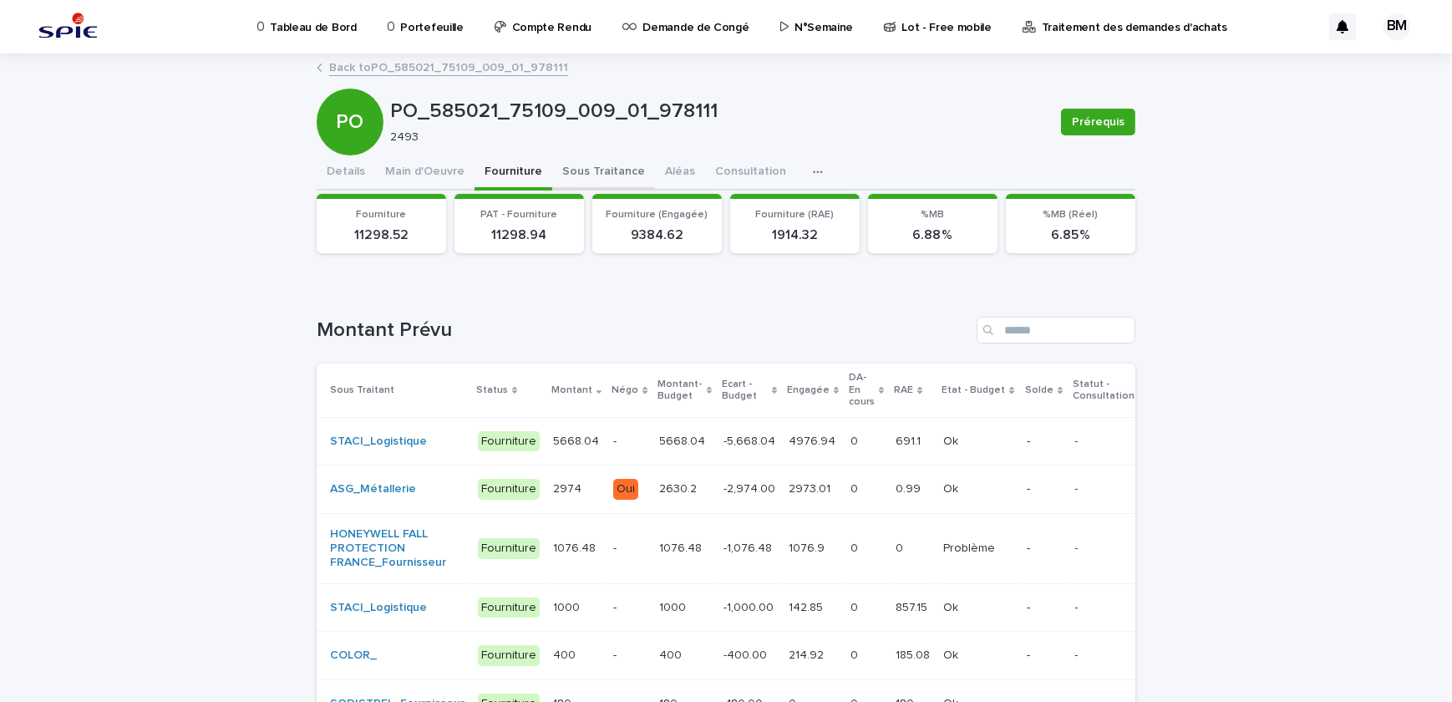
click at [590, 171] on button "Sous Traitance" at bounding box center [603, 172] width 103 height 35
